Goal: Task Accomplishment & Management: Manage account settings

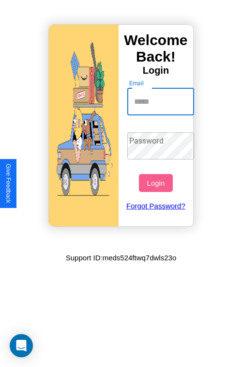
click at [162, 101] on input "Email" at bounding box center [161, 101] width 67 height 27
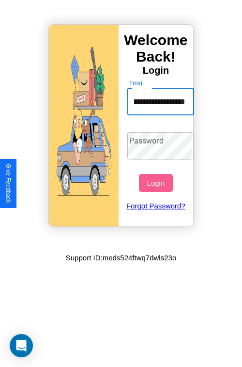
scroll to position [0, 39]
type input "**********"
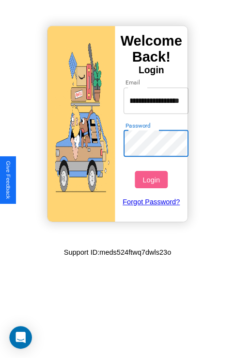
scroll to position [0, 0]
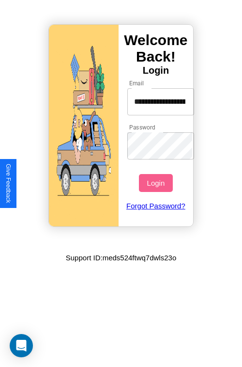
click at [157, 183] on button "Login" at bounding box center [155, 183] width 33 height 18
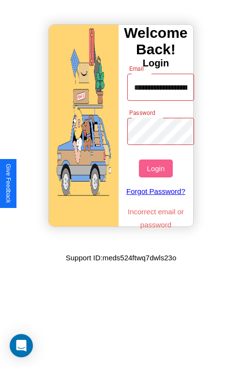
click at [157, 168] on button "Login" at bounding box center [155, 169] width 33 height 18
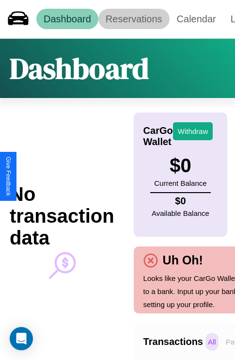
click at [134, 19] on link "Reservations" at bounding box center [133, 19] width 71 height 20
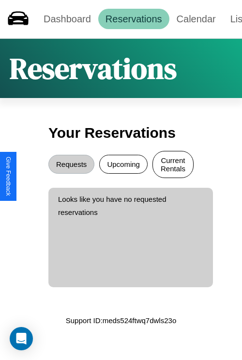
click at [173, 165] on button "Current Rentals" at bounding box center [173, 164] width 41 height 27
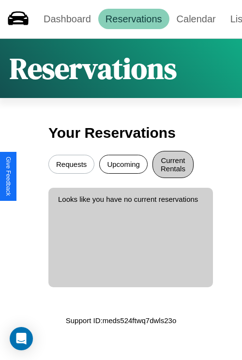
click at [71, 165] on button "Requests" at bounding box center [71, 164] width 46 height 19
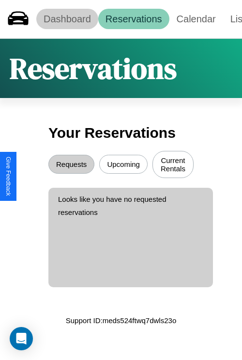
click at [67, 19] on link "Dashboard" at bounding box center [67, 19] width 62 height 20
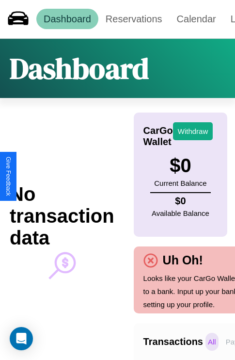
scroll to position [0, 71]
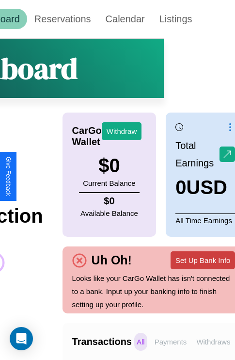
click at [203, 260] on button "Set Up Bank Info" at bounding box center [203, 260] width 64 height 18
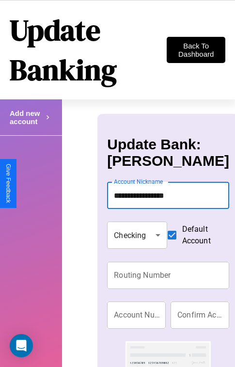
type input "**********"
